Goal: Task Accomplishment & Management: Complete application form

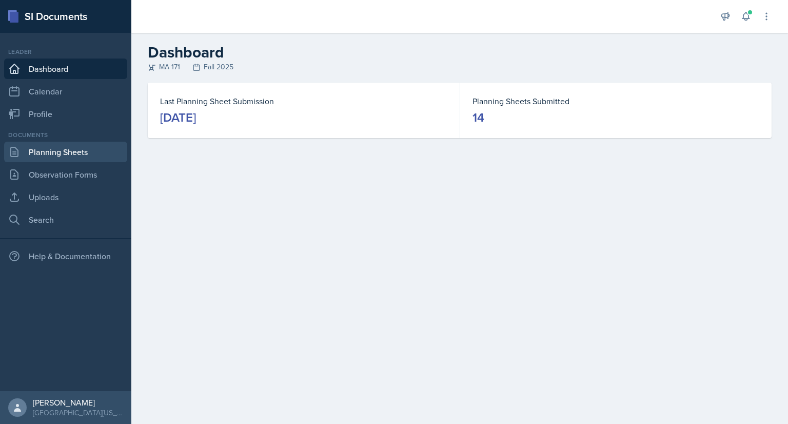
click at [64, 154] on link "Planning Sheets" at bounding box center [65, 152] width 123 height 21
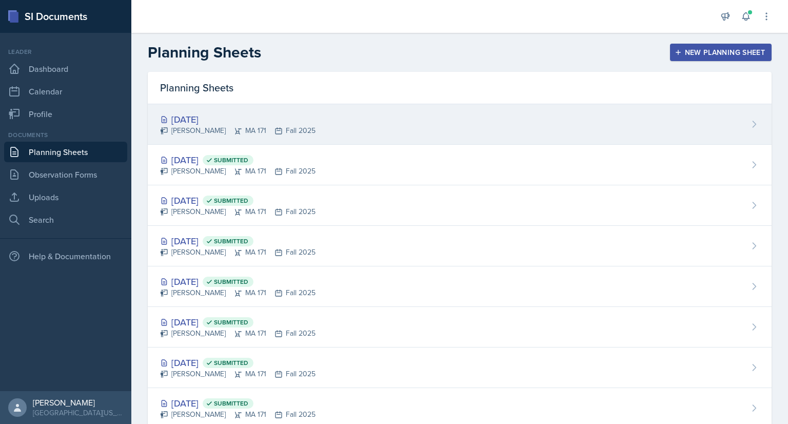
click at [255, 116] on div "[DATE]" at bounding box center [237, 119] width 155 height 14
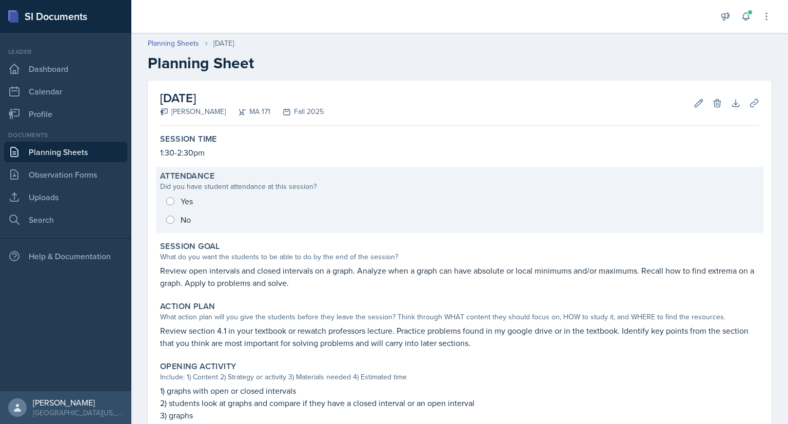
click at [173, 220] on div "Yes No" at bounding box center [459, 210] width 599 height 37
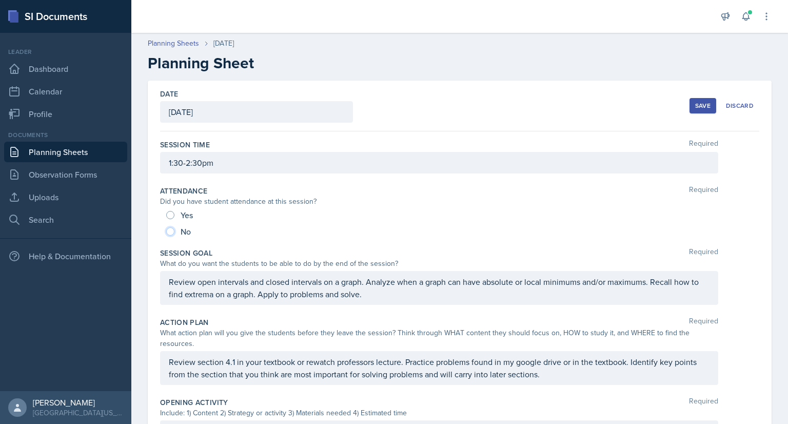
click at [173, 233] on input "No" at bounding box center [170, 231] width 8 height 8
radio input "true"
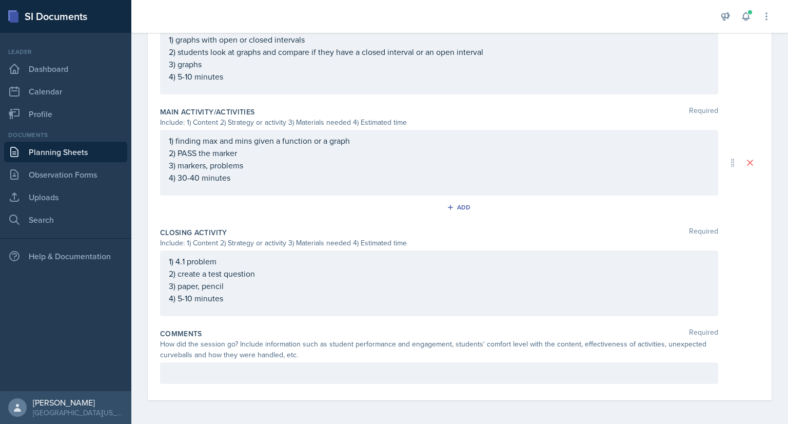
click at [194, 369] on p at bounding box center [439, 373] width 541 height 12
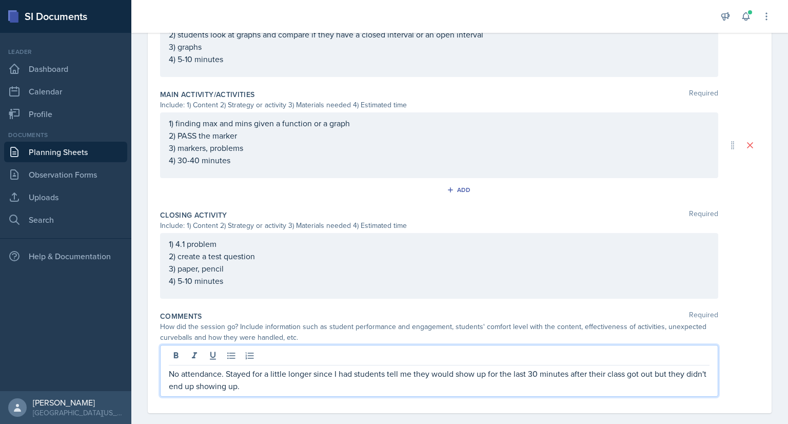
click at [294, 388] on p "No attendance. Stayed for a little longer since I had students tell me they wou…" at bounding box center [439, 379] width 541 height 25
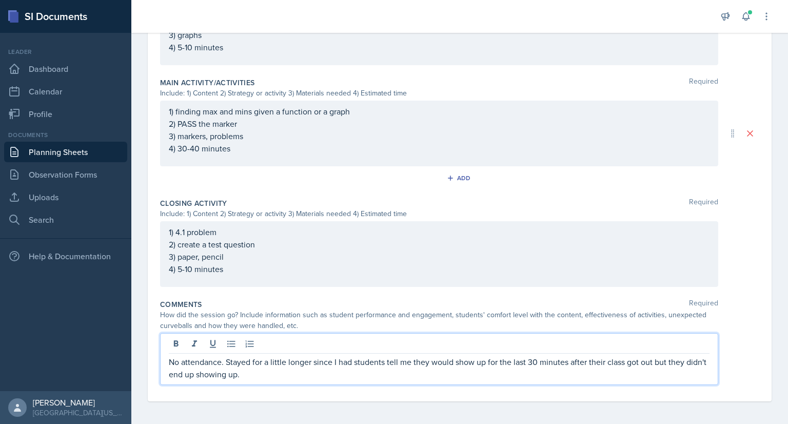
scroll to position [421, 0]
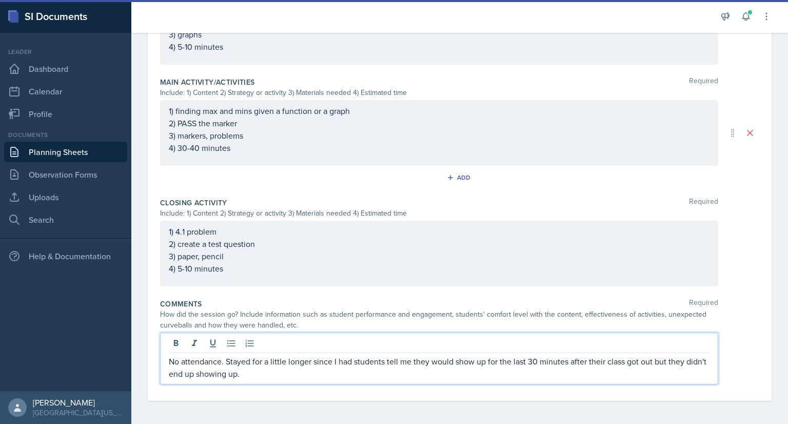
click at [314, 362] on p "No attendance. Stayed for a little longer since I had students tell me they wou…" at bounding box center [439, 367] width 541 height 25
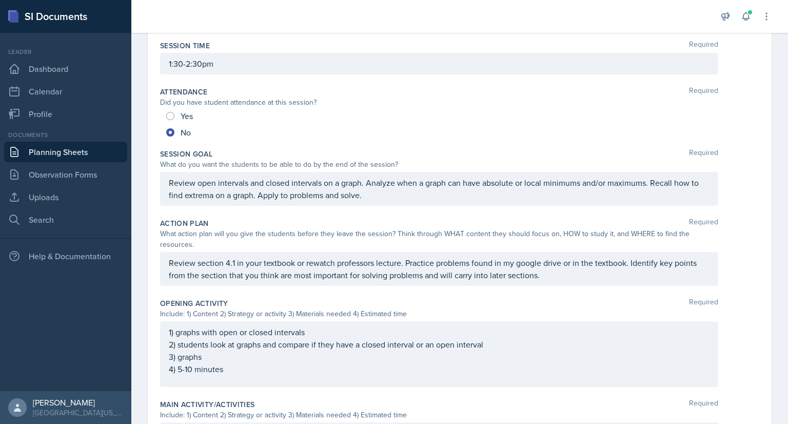
scroll to position [0, 0]
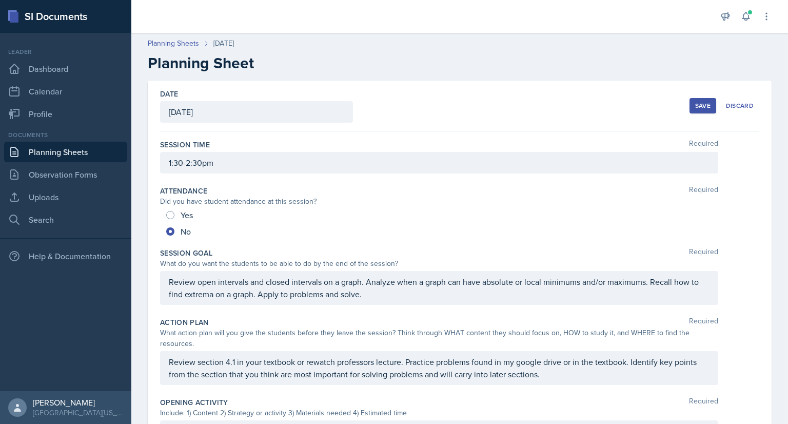
click at [695, 109] on div "Save" at bounding box center [702, 106] width 15 height 8
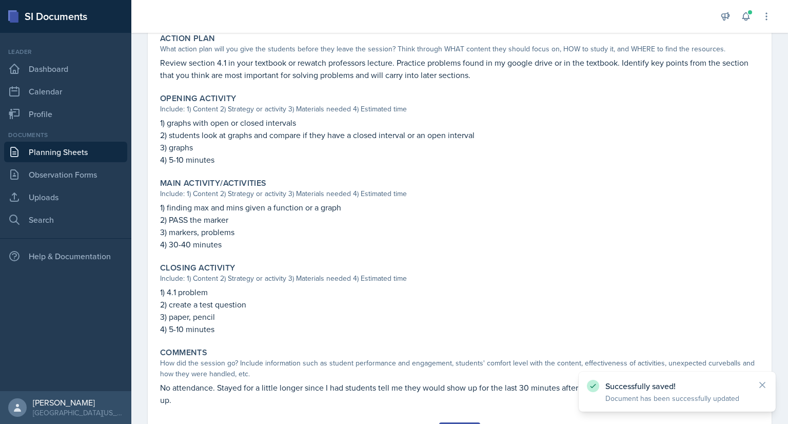
scroll to position [320, 0]
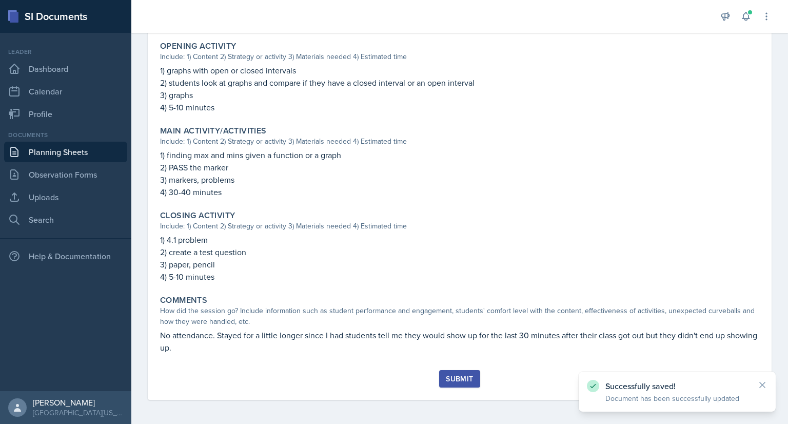
click at [454, 380] on div "Submit" at bounding box center [459, 378] width 27 height 8
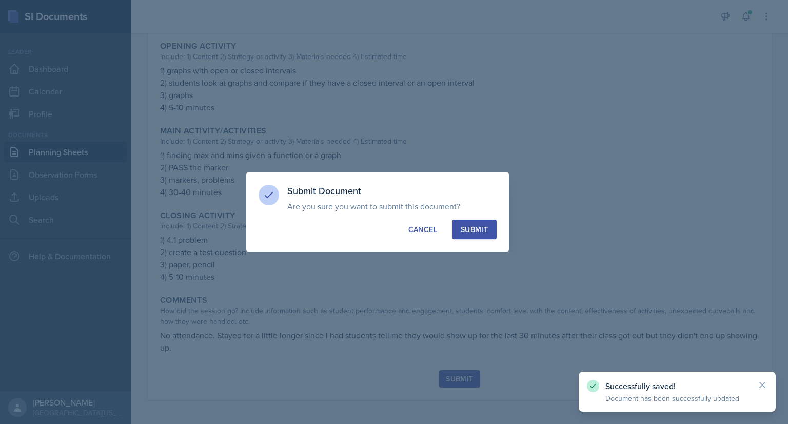
click at [492, 232] on button "Submit" at bounding box center [474, 229] width 45 height 19
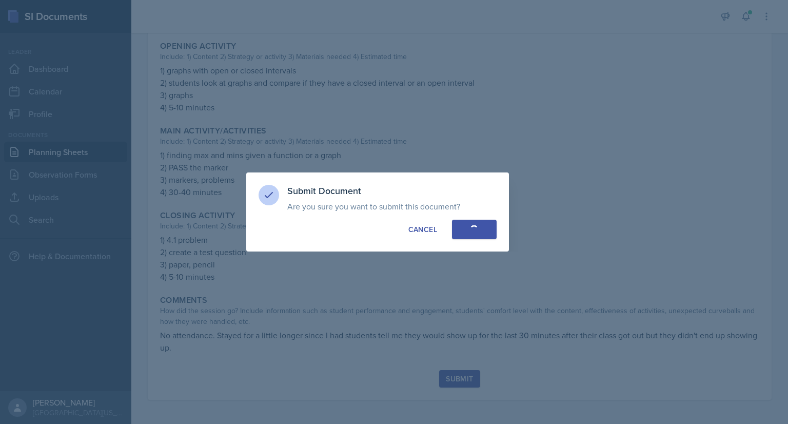
radio input "true"
